Goal: Information Seeking & Learning: Learn about a topic

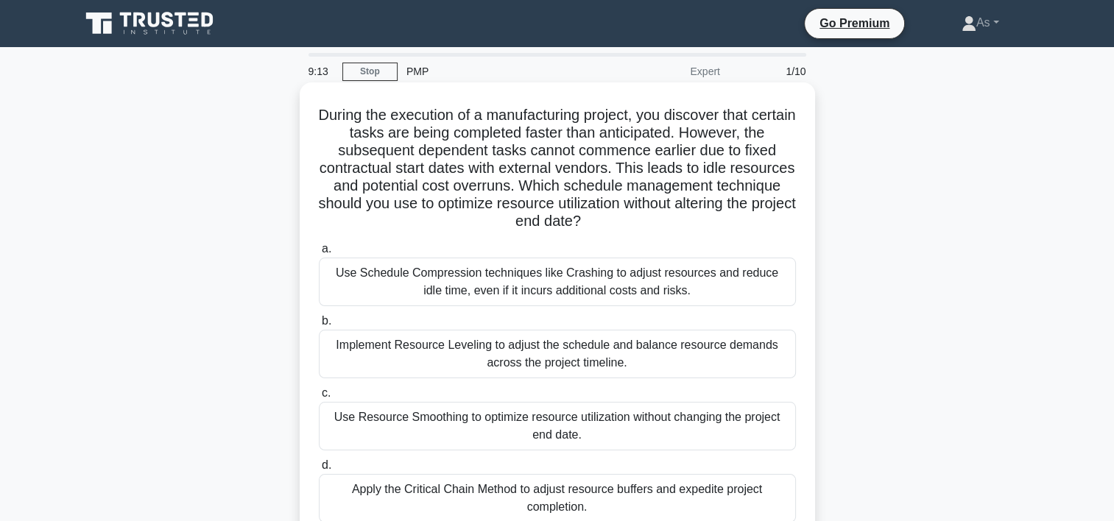
click at [635, 357] on div "Implement Resource Leveling to adjust the schedule and balance resource demands…" at bounding box center [557, 354] width 477 height 49
click at [319, 326] on input "b. Implement Resource Leveling to adjust the schedule and balance resource dema…" at bounding box center [319, 322] width 0 height 10
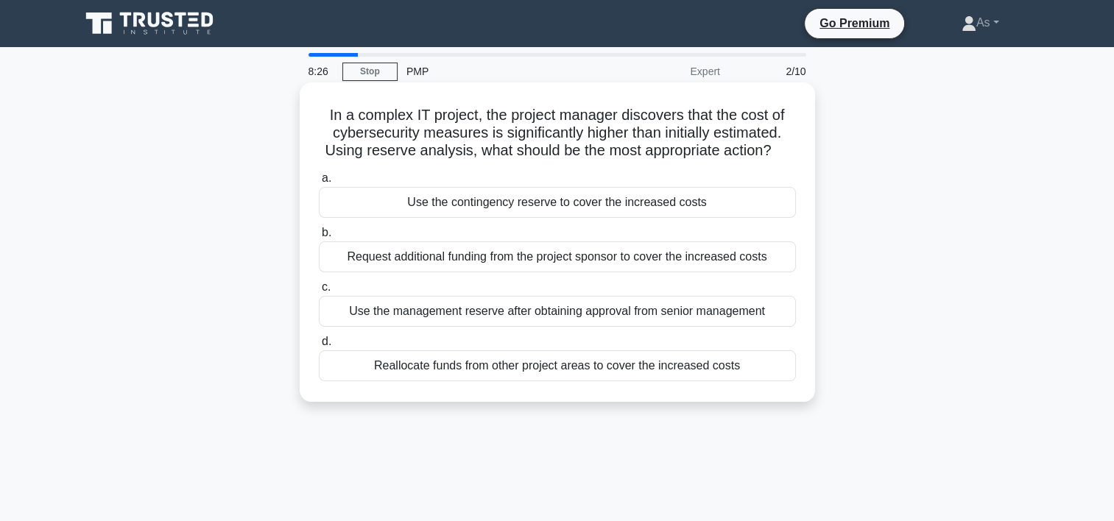
click at [752, 202] on div "Use the contingency reserve to cover the increased costs" at bounding box center [557, 202] width 477 height 31
click at [319, 183] on input "a. Use the contingency reserve to cover the increased costs" at bounding box center [319, 179] width 0 height 10
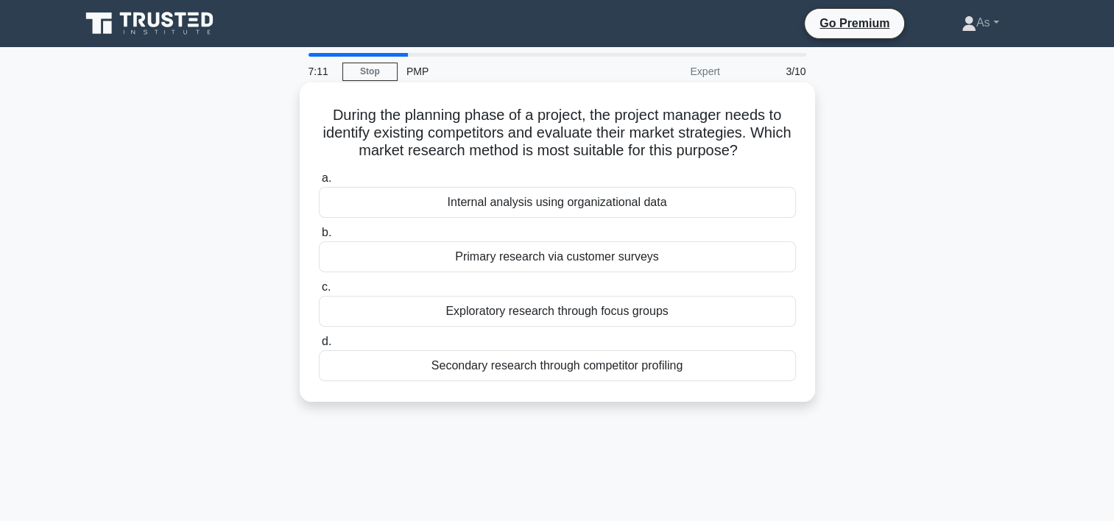
click at [692, 315] on div "Exploratory research through focus groups" at bounding box center [557, 311] width 477 height 31
click at [319, 292] on input "c. Exploratory research through focus groups" at bounding box center [319, 288] width 0 height 10
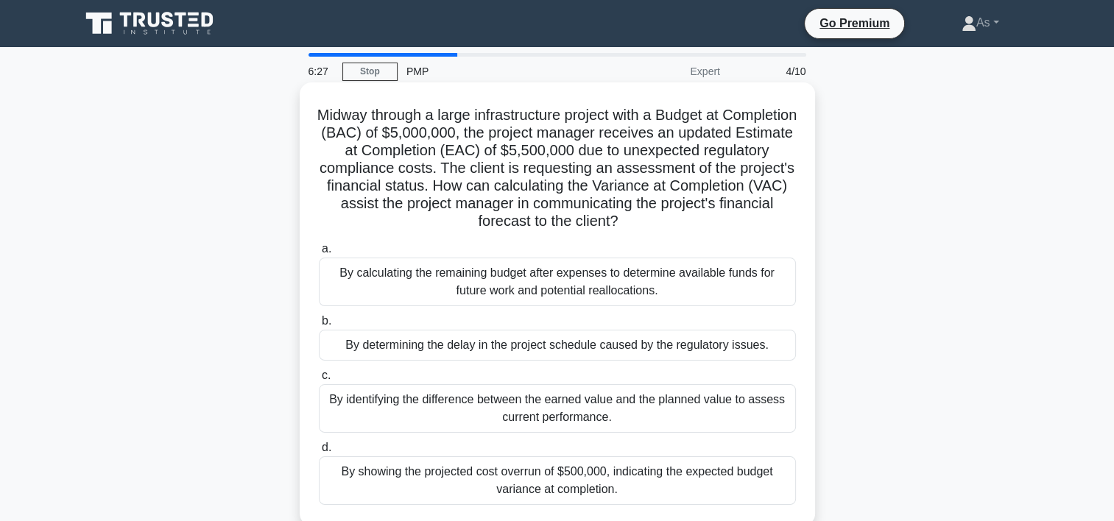
click at [609, 483] on div "By showing the projected cost overrun of $500,000, indicating the expected budg…" at bounding box center [557, 480] width 477 height 49
click at [319, 453] on input "d. By showing the projected cost overrun of $500,000, indicating the expected b…" at bounding box center [319, 448] width 0 height 10
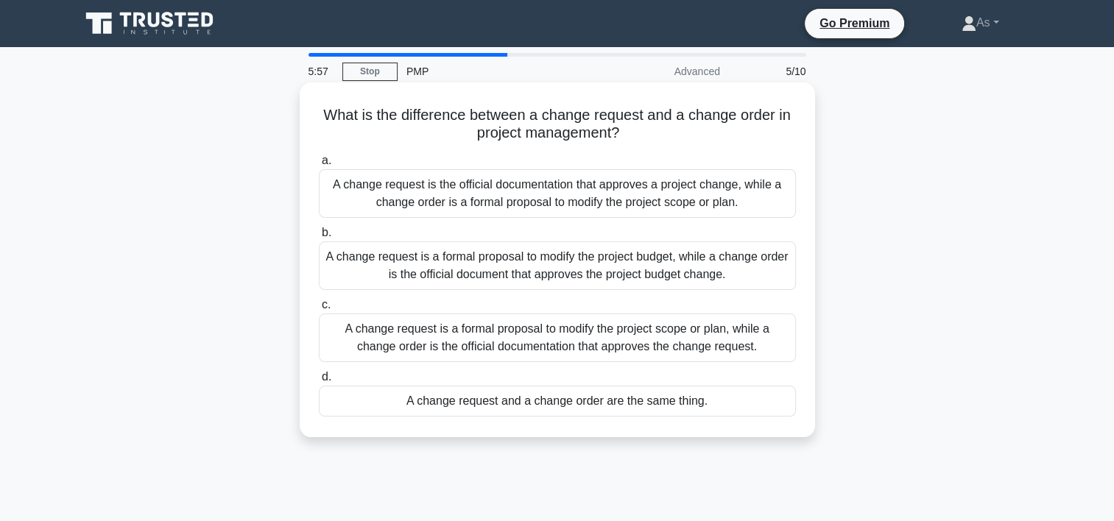
click at [710, 194] on div "A change request is the official documentation that approves a project change, …" at bounding box center [557, 193] width 477 height 49
click at [319, 166] on input "a. A change request is the official documentation that approves a project chang…" at bounding box center [319, 161] width 0 height 10
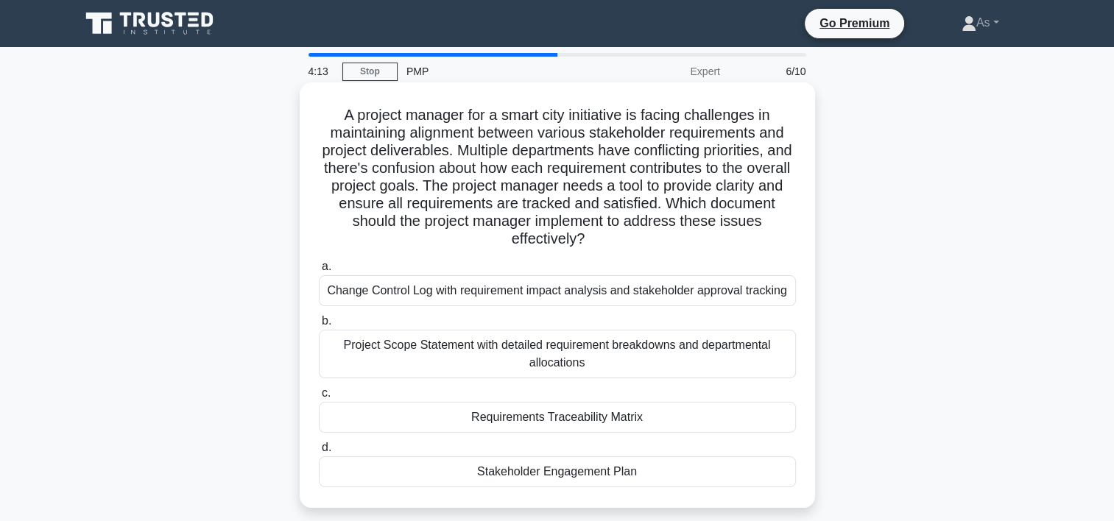
click at [686, 417] on div "Requirements Traceability Matrix" at bounding box center [557, 417] width 477 height 31
click at [319, 398] on input "c. Requirements Traceability Matrix" at bounding box center [319, 394] width 0 height 10
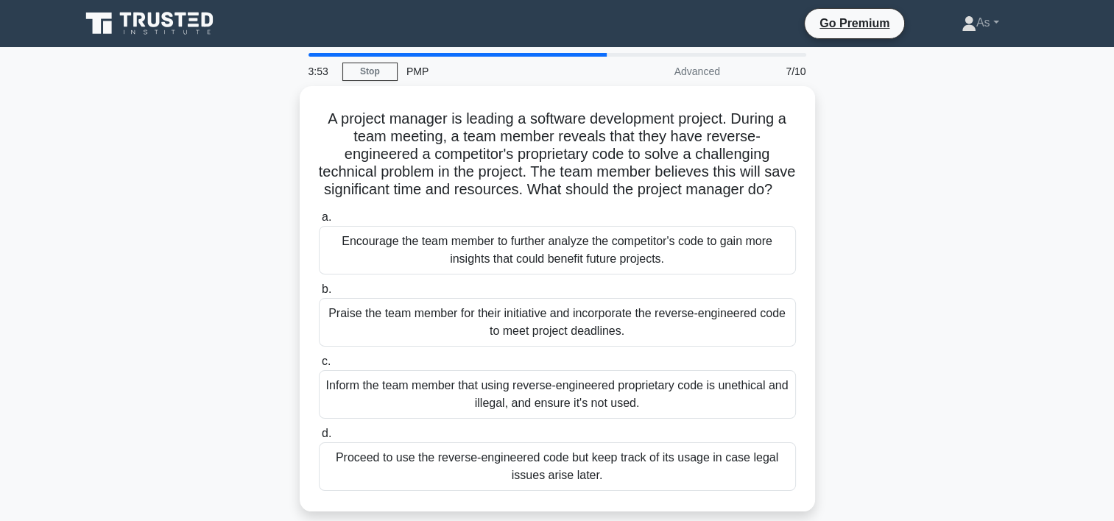
click at [950, 287] on div "A project manager is leading a software development project. During a team meet…" at bounding box center [557, 307] width 972 height 443
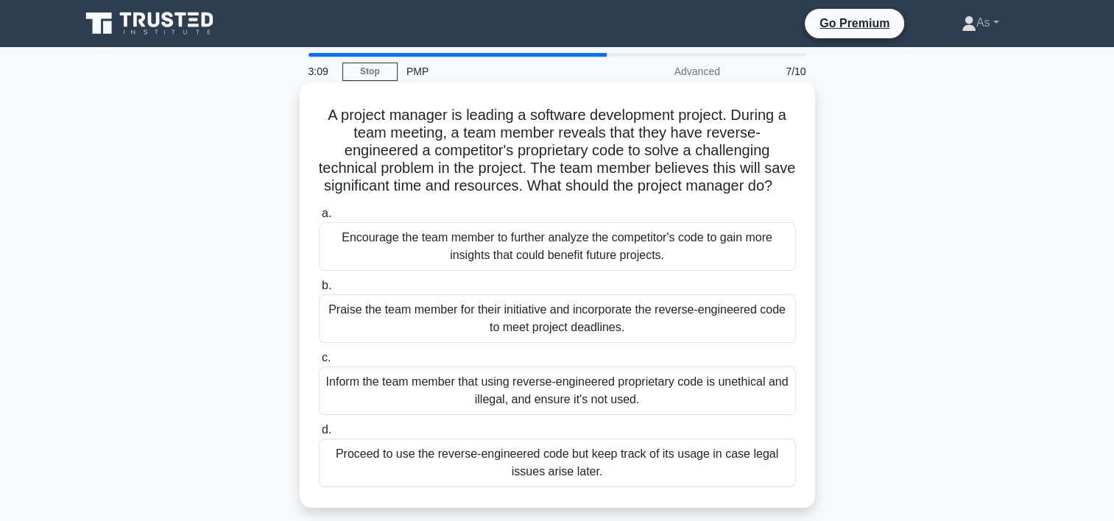
click at [762, 399] on div "Inform the team member that using reverse-engineered proprietary code is unethi…" at bounding box center [557, 391] width 477 height 49
click at [319, 363] on input "c. Inform the team member that using reverse-engineered proprietary code is une…" at bounding box center [319, 358] width 0 height 10
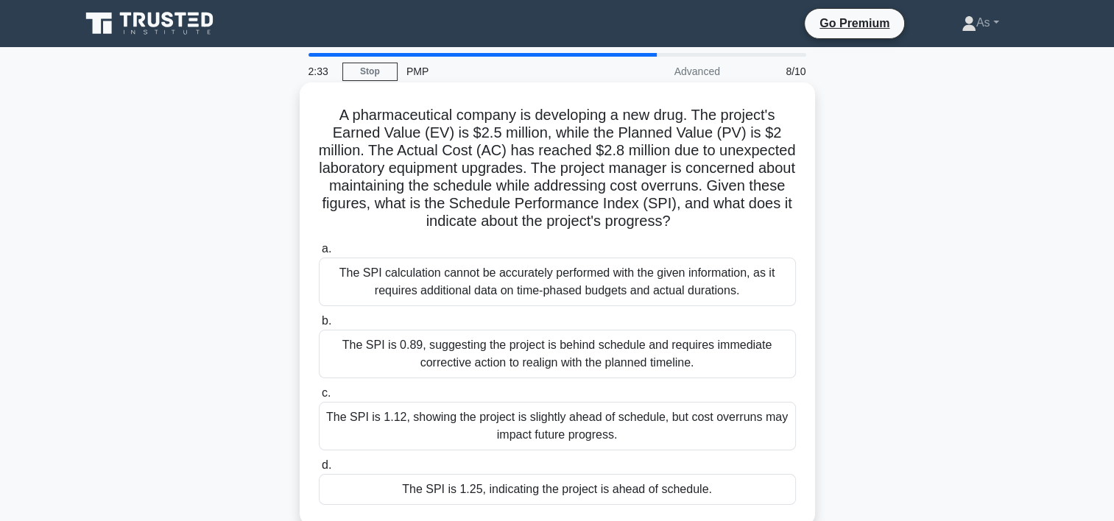
click at [663, 350] on div "The SPI is 0.89, suggesting the project is behind schedule and requires immedia…" at bounding box center [557, 354] width 477 height 49
click at [319, 326] on input "b. The SPI is 0.89, suggesting the project is behind schedule and requires imme…" at bounding box center [319, 322] width 0 height 10
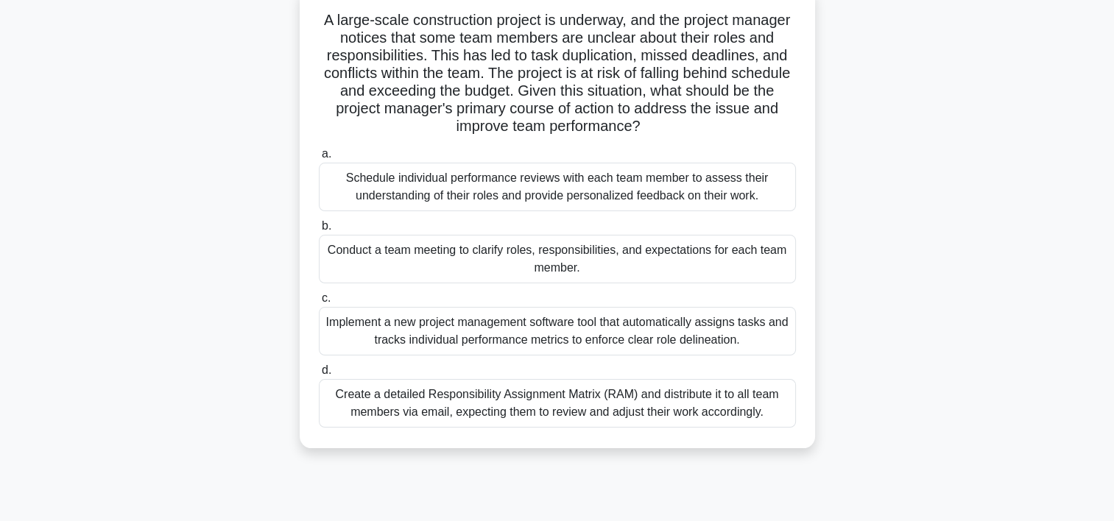
scroll to position [94, 0]
click at [635, 267] on div "Conduct a team meeting to clarify roles, responsibilities, and expectations for…" at bounding box center [557, 260] width 477 height 49
click at [319, 233] on input "b. Conduct a team meeting to clarify roles, responsibilities, and expectations …" at bounding box center [319, 228] width 0 height 10
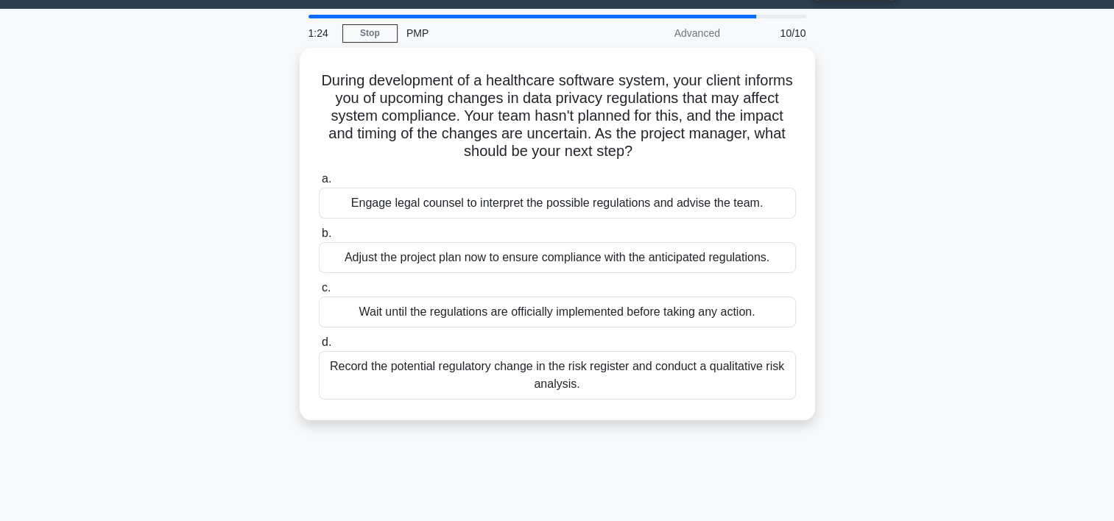
scroll to position [0, 0]
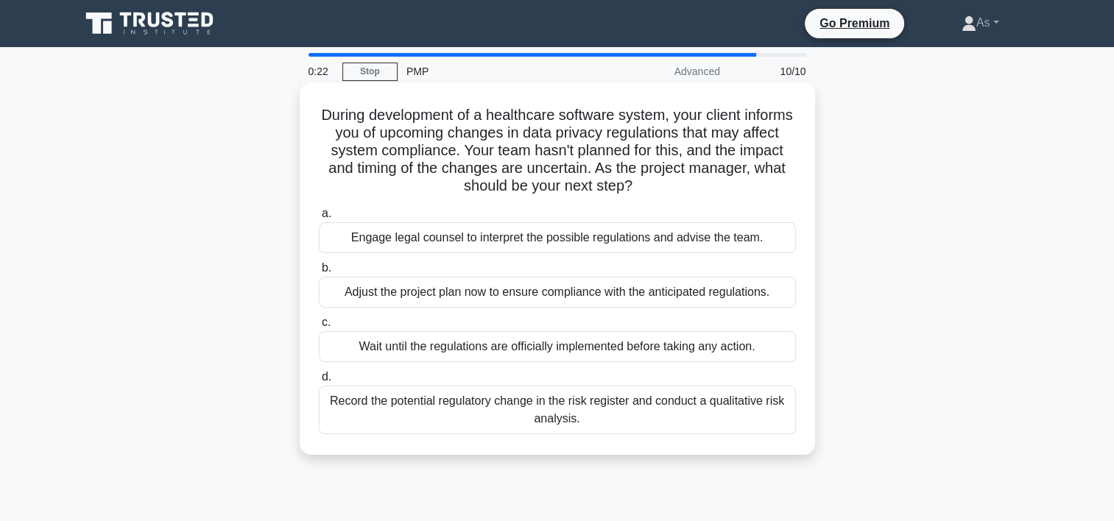
click at [640, 417] on div "Record the potential regulatory change in the risk register and conduct a quali…" at bounding box center [557, 410] width 477 height 49
click at [319, 382] on input "d. Record the potential regulatory change in the risk register and conduct a qu…" at bounding box center [319, 378] width 0 height 10
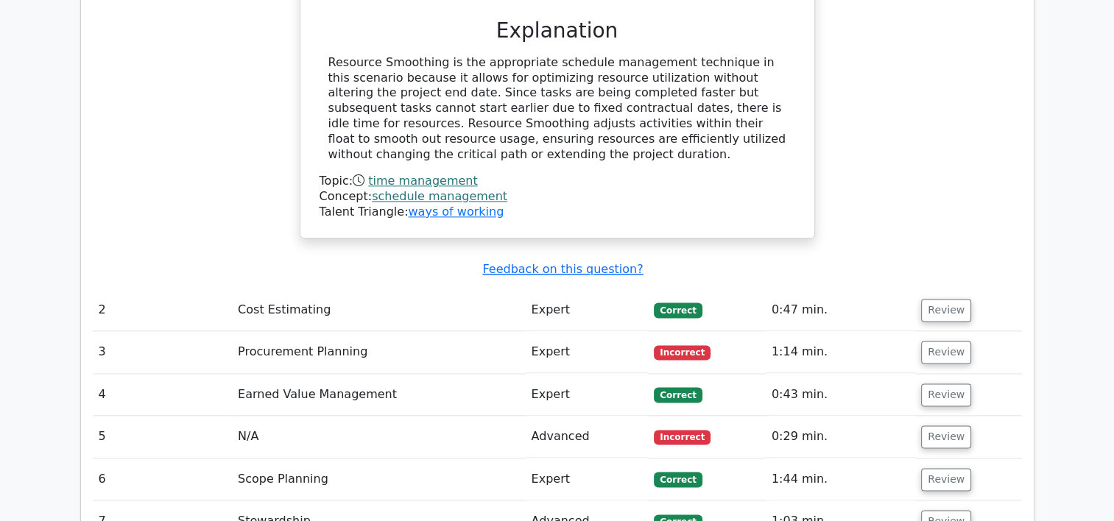
scroll to position [1885, 0]
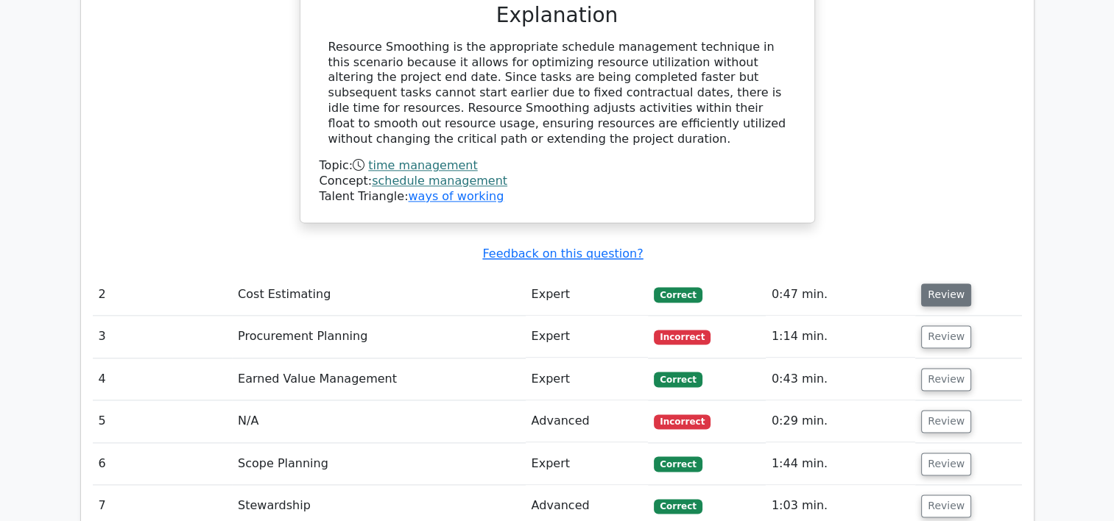
click at [943, 283] on button "Review" at bounding box center [946, 294] width 50 height 23
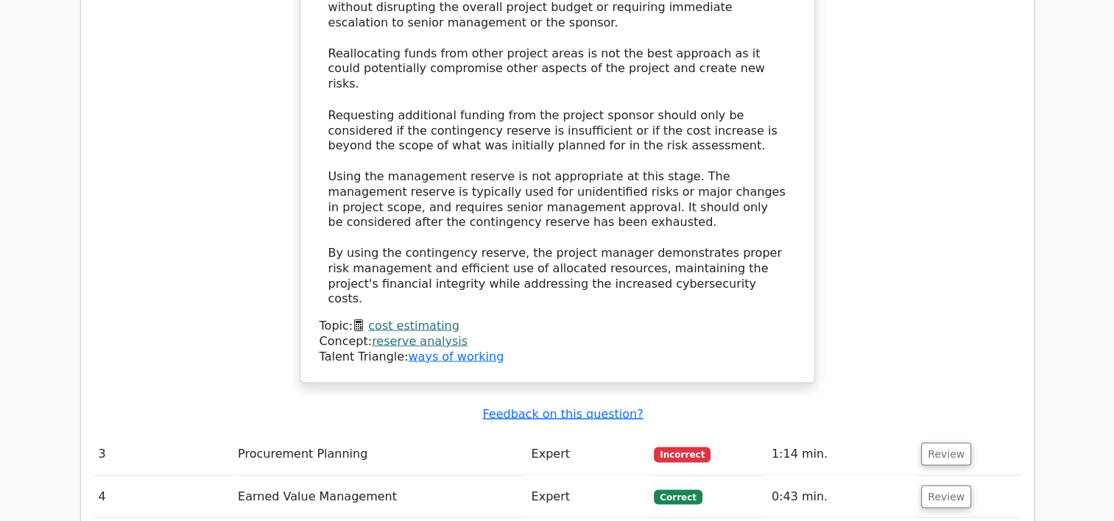
scroll to position [2706, 0]
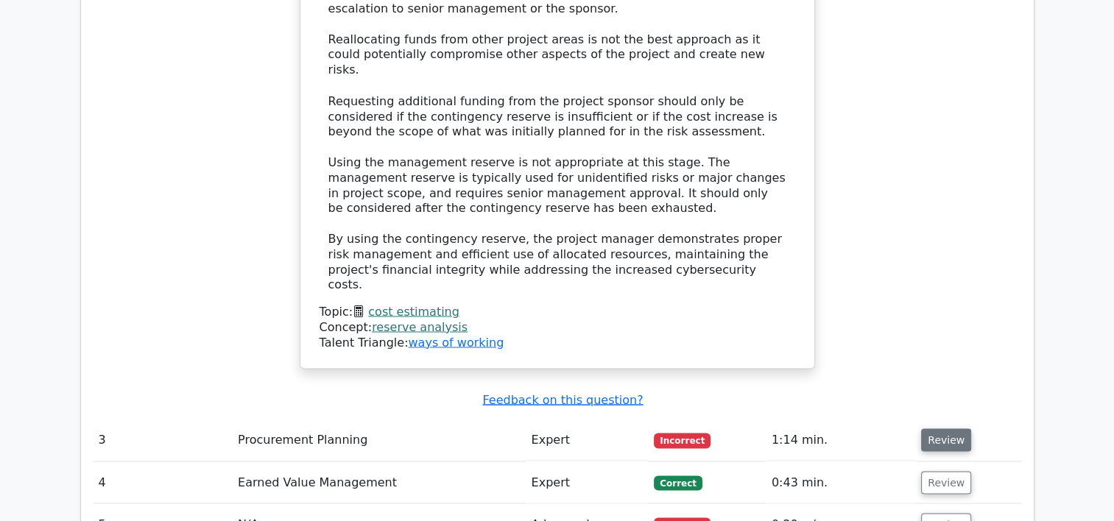
click at [944, 428] on button "Review" at bounding box center [946, 439] width 50 height 23
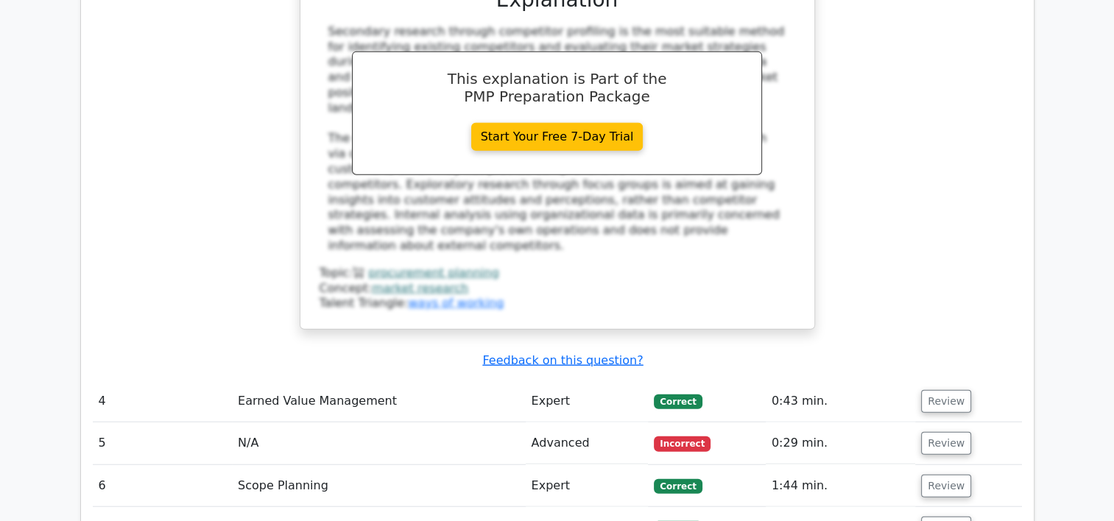
scroll to position [3524, 0]
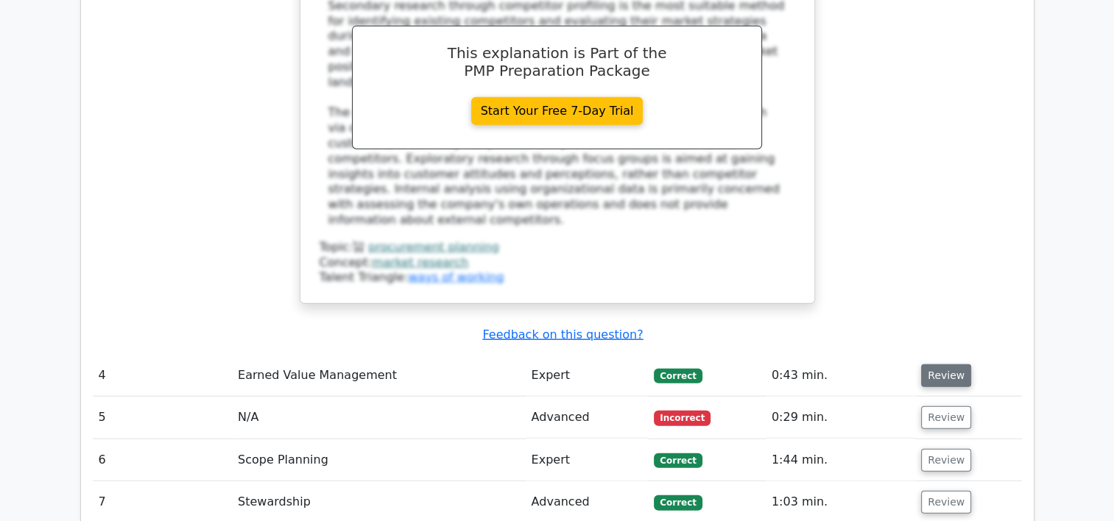
click at [953, 364] on button "Review" at bounding box center [946, 375] width 50 height 23
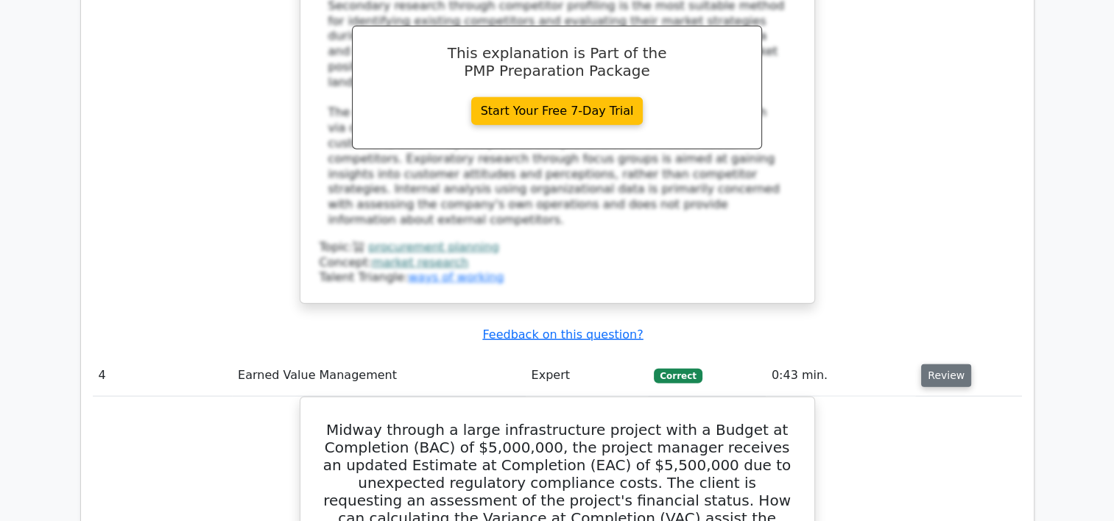
click at [955, 364] on button "Review" at bounding box center [946, 375] width 50 height 23
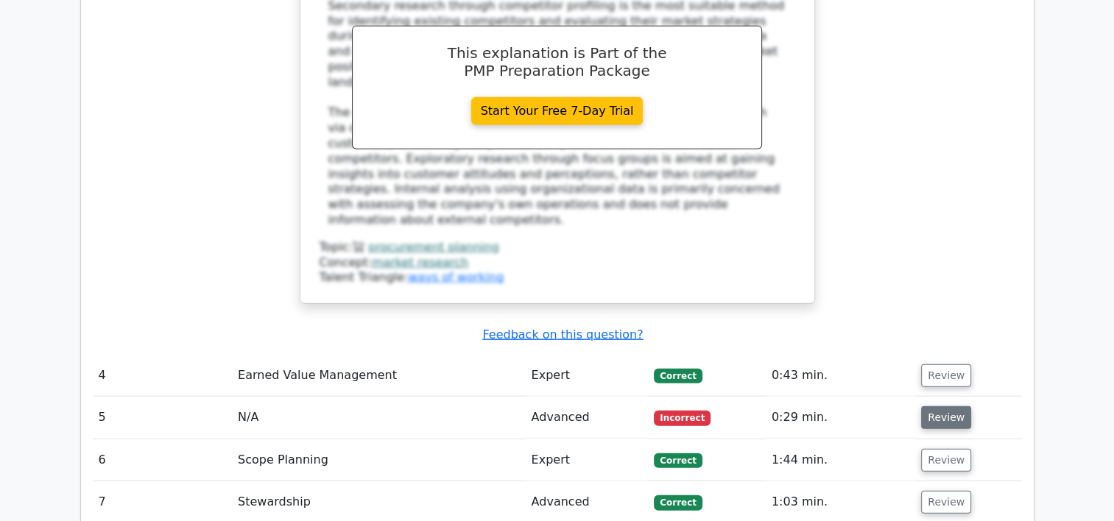
click at [958, 406] on button "Review" at bounding box center [946, 417] width 50 height 23
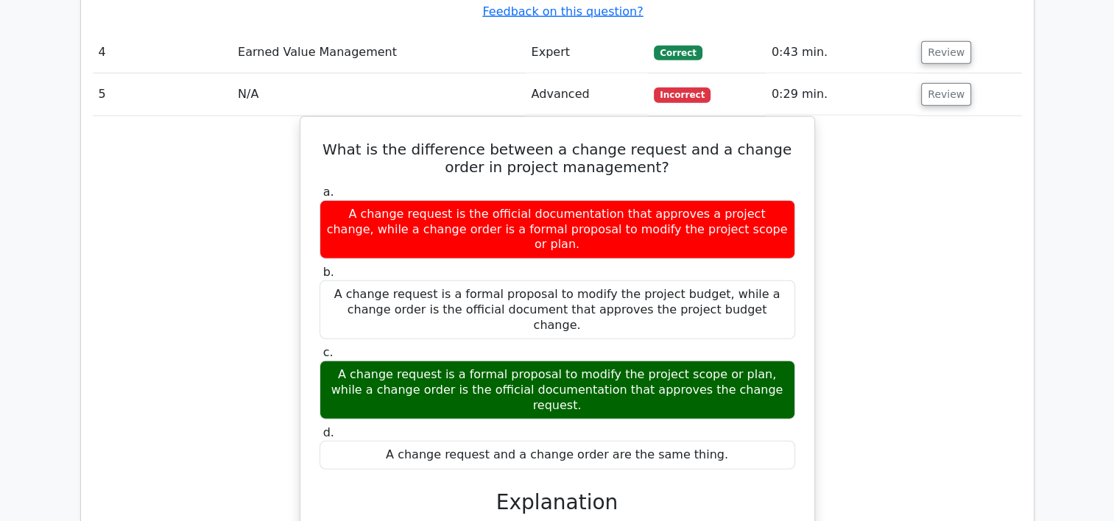
scroll to position [3909, 0]
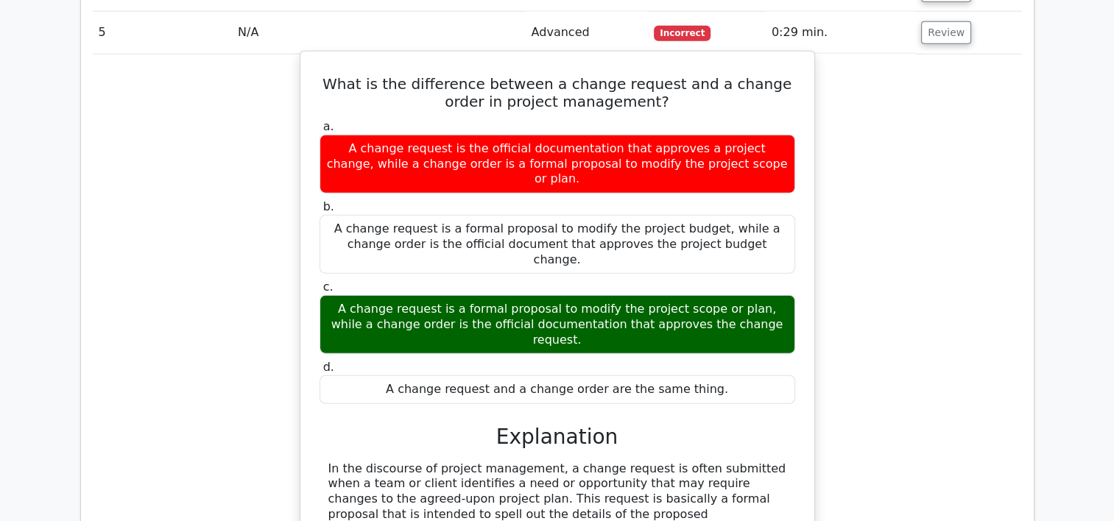
drag, startPoint x: 334, startPoint y: 52, endPoint x: 763, endPoint y: 74, distance: 429.0
click at [763, 295] on div "A change request is a formal proposal to modify the project scope or plan, whil…" at bounding box center [558, 324] width 476 height 59
copy div "A change request is a formal proposal to modify the project scope or plan, whil…"
